Goal: Check status: Check status

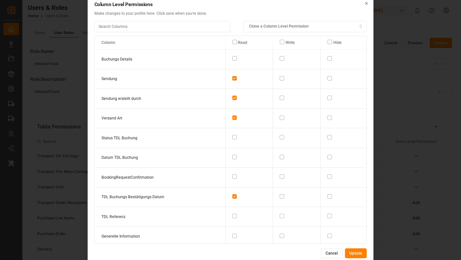
scroll to position [939, 0]
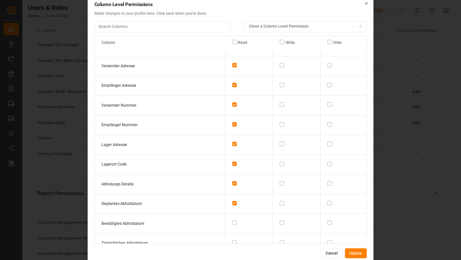
click at [334, 250] on button "Cancel" at bounding box center [332, 253] width 22 height 10
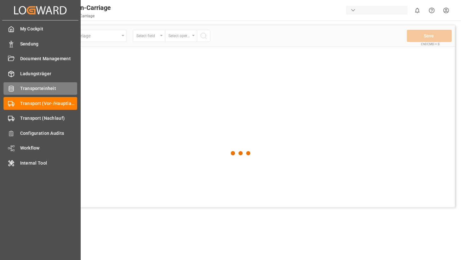
click at [47, 91] on span "Transporteinheit" at bounding box center [48, 88] width 57 height 7
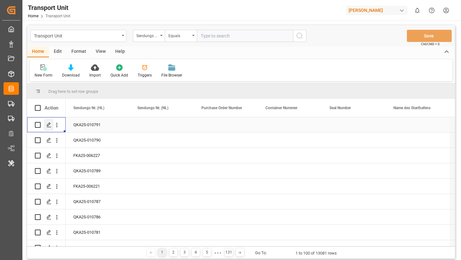
click at [46, 124] on div "Press SPACE to select this row." at bounding box center [49, 125] width 10 height 12
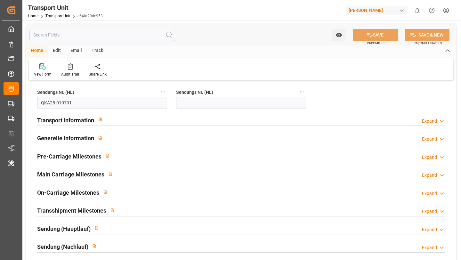
click at [95, 52] on div "Track" at bounding box center [97, 50] width 21 height 11
click at [79, 51] on div "Email" at bounding box center [76, 50] width 21 height 11
click at [56, 51] on div "Edit" at bounding box center [57, 50] width 18 height 11
click at [37, 52] on div "Home" at bounding box center [37, 50] width 22 height 11
click at [76, 52] on div "Email" at bounding box center [76, 50] width 21 height 11
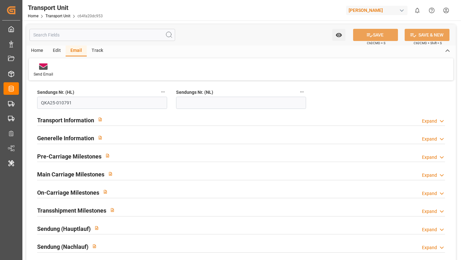
click at [88, 52] on div "Track" at bounding box center [97, 50] width 21 height 11
